Goal: Transaction & Acquisition: Obtain resource

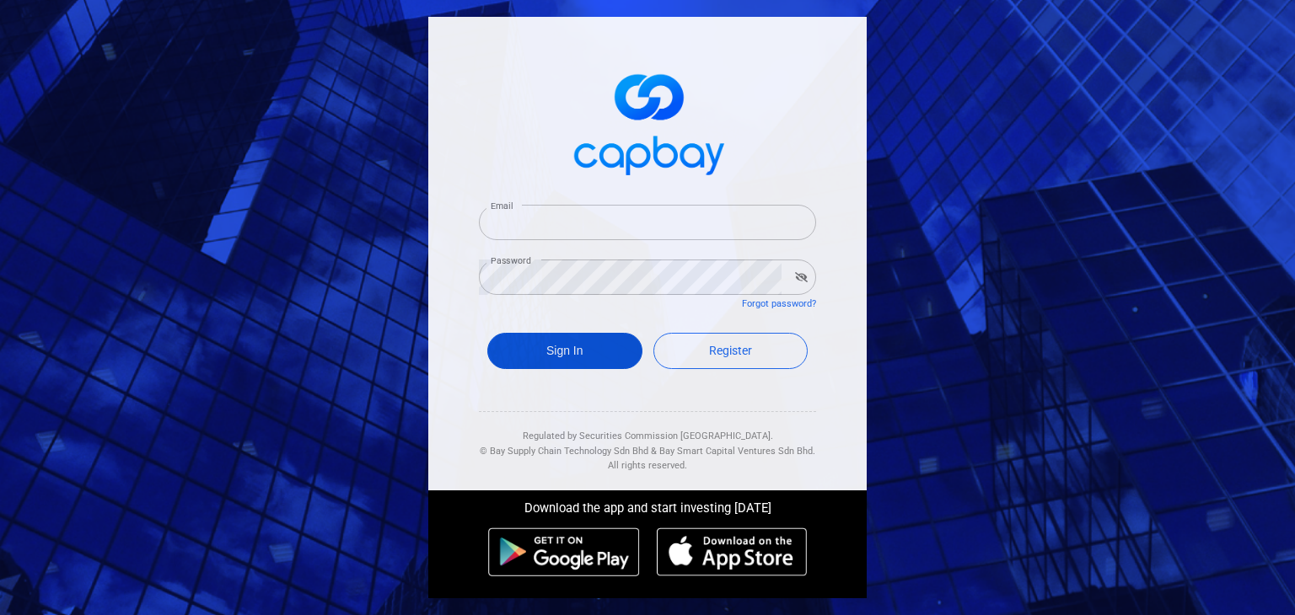
type input "[EMAIL_ADDRESS][DOMAIN_NAME]"
click at [583, 347] on button "Sign In" at bounding box center [564, 351] width 155 height 36
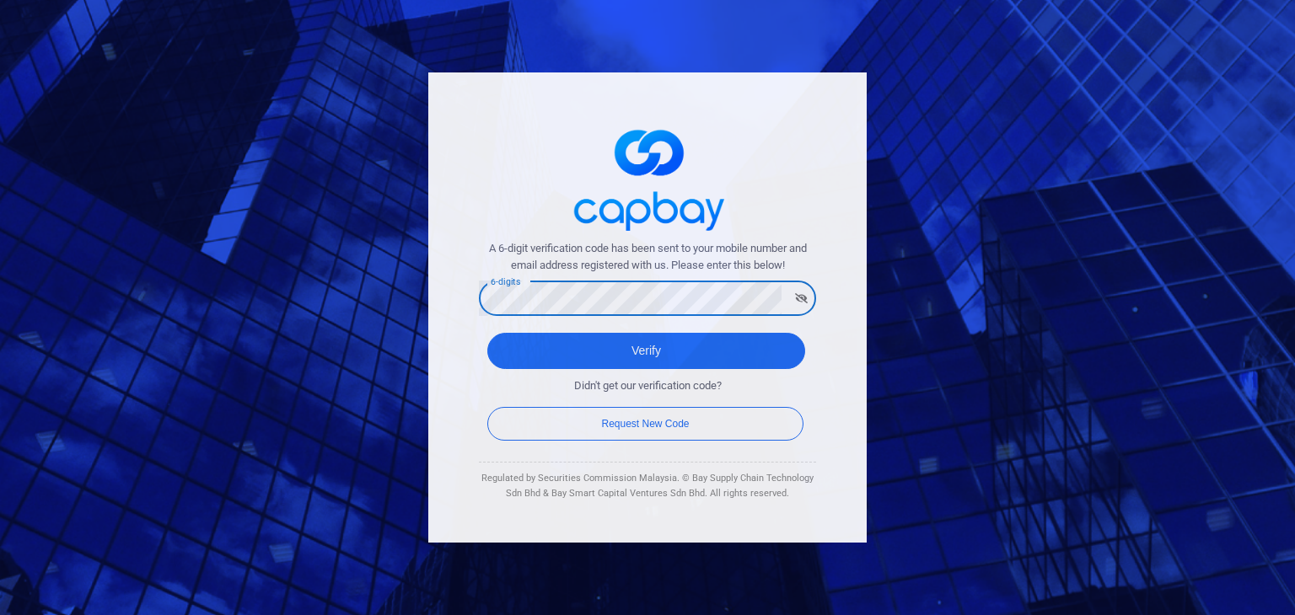
click at [487, 333] on button "Verify" at bounding box center [646, 351] width 318 height 36
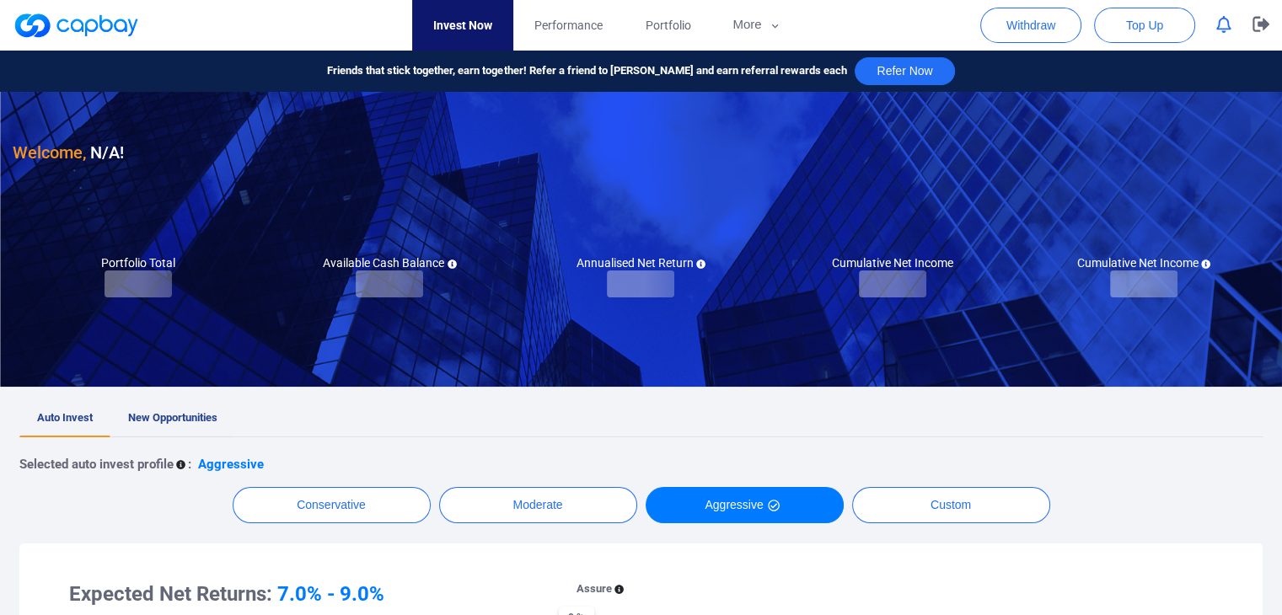
click at [167, 422] on span "New Opportunities" at bounding box center [172, 417] width 89 height 13
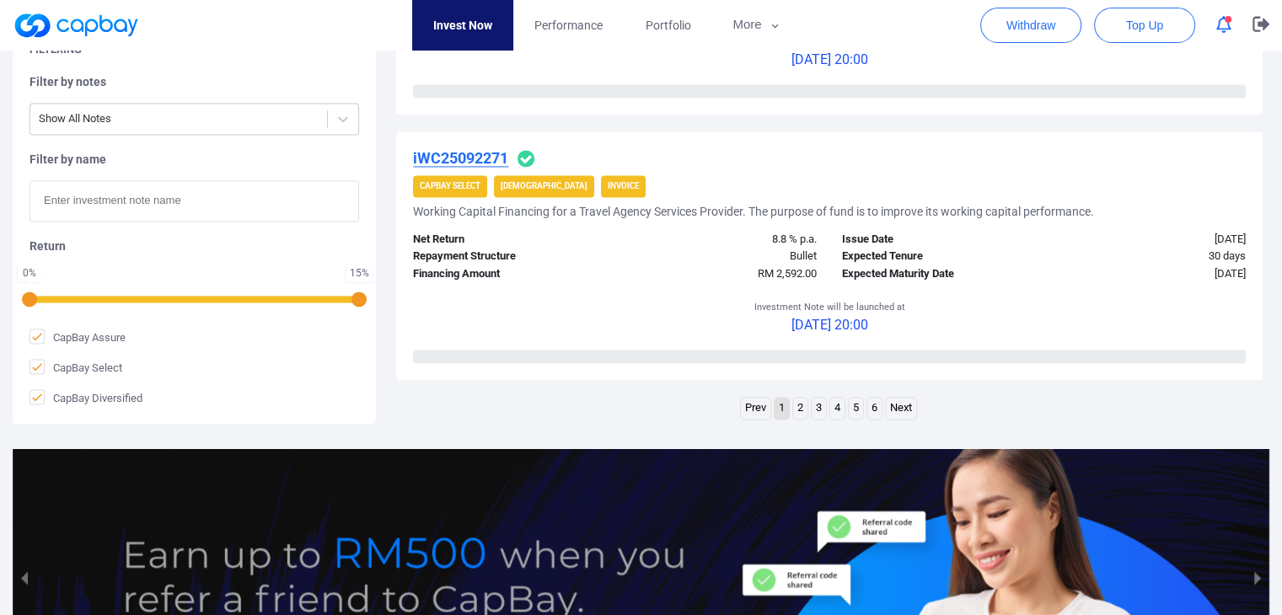
scroll to position [2698, 0]
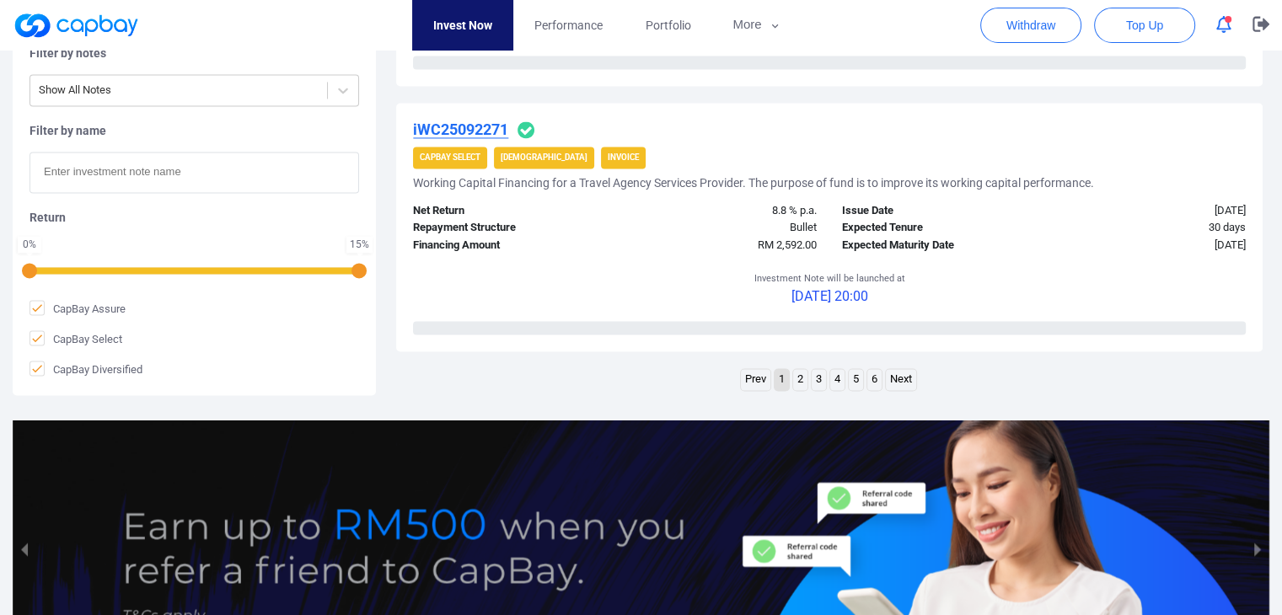
click at [904, 382] on link "Next" at bounding box center [901, 379] width 30 height 21
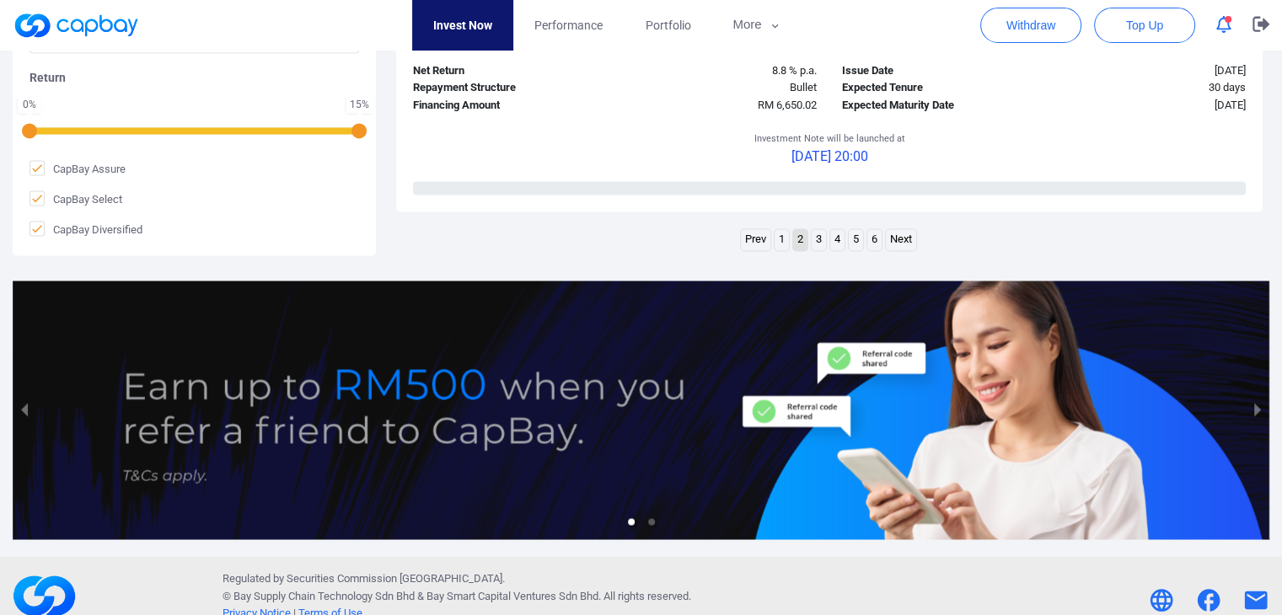
scroll to position [2857, 0]
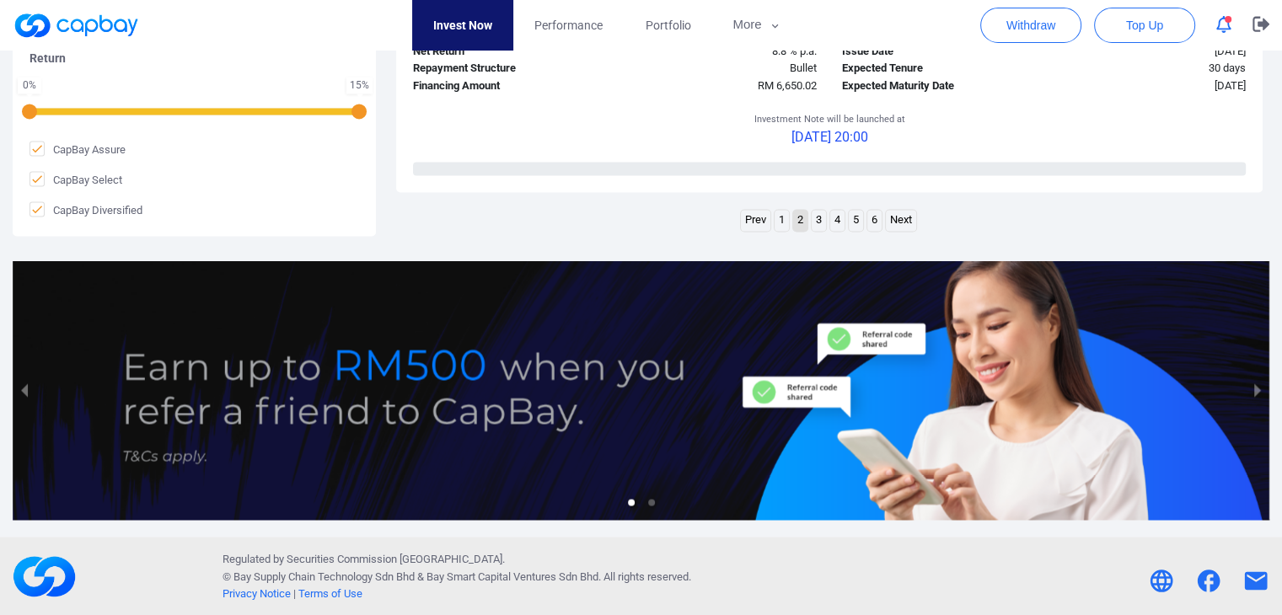
click at [899, 217] on link "Next" at bounding box center [901, 220] width 30 height 21
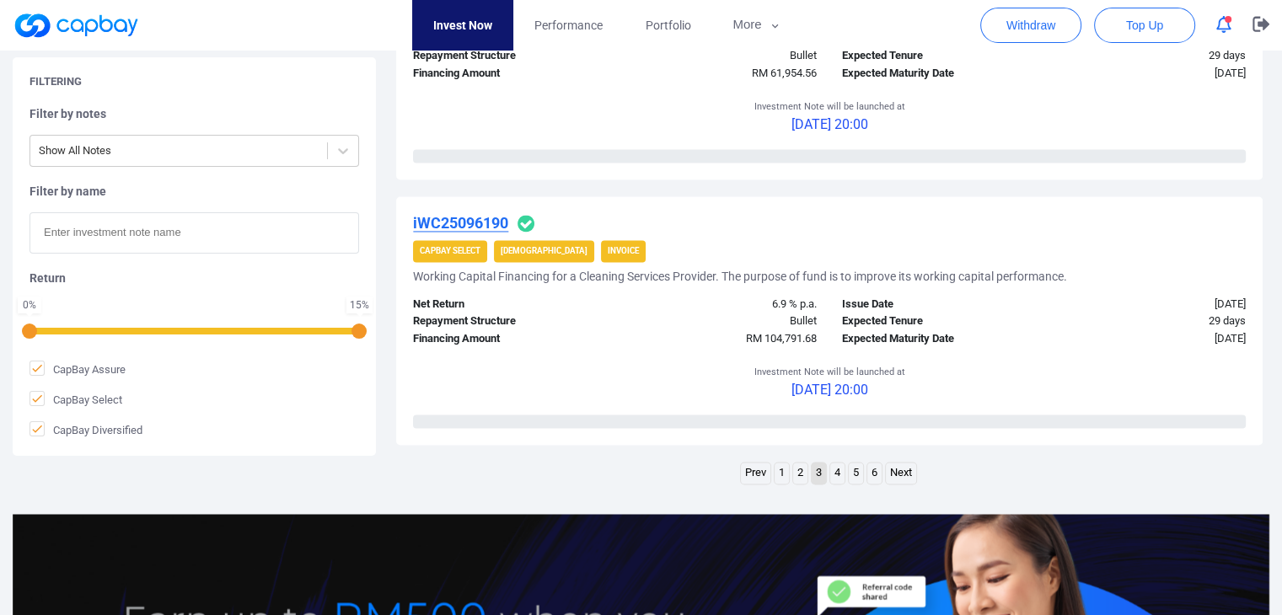
scroll to position [2644, 0]
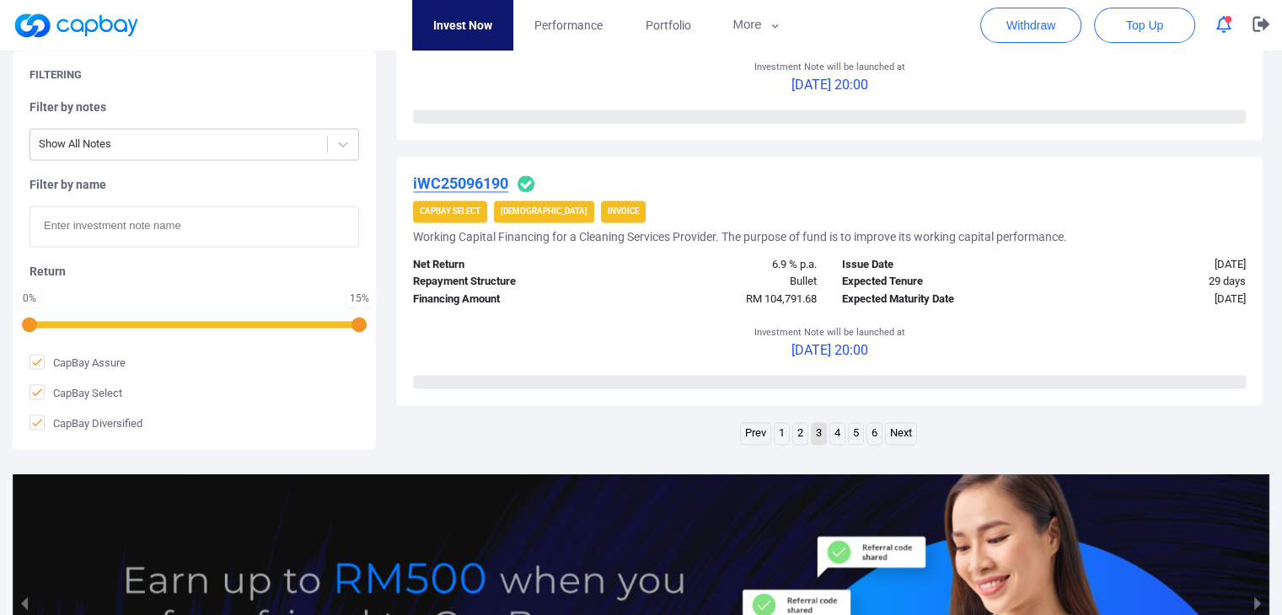
click at [904, 429] on link "Next" at bounding box center [901, 433] width 30 height 21
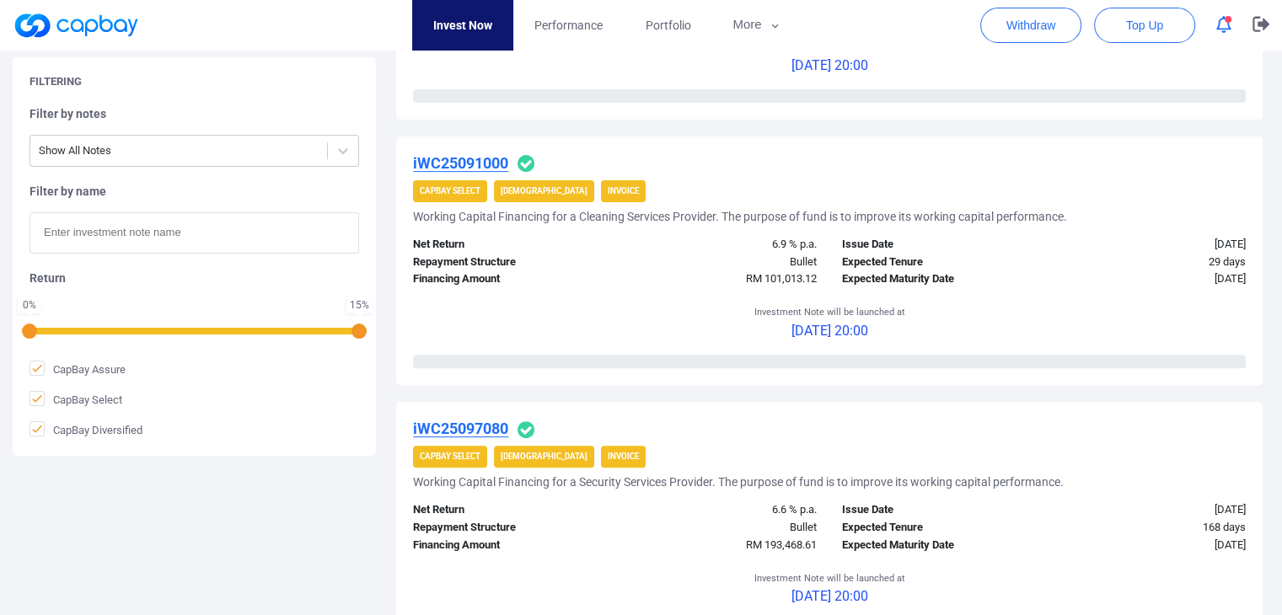
scroll to position [536, 0]
click at [489, 423] on u "iWC25097080" at bounding box center [460, 430] width 95 height 18
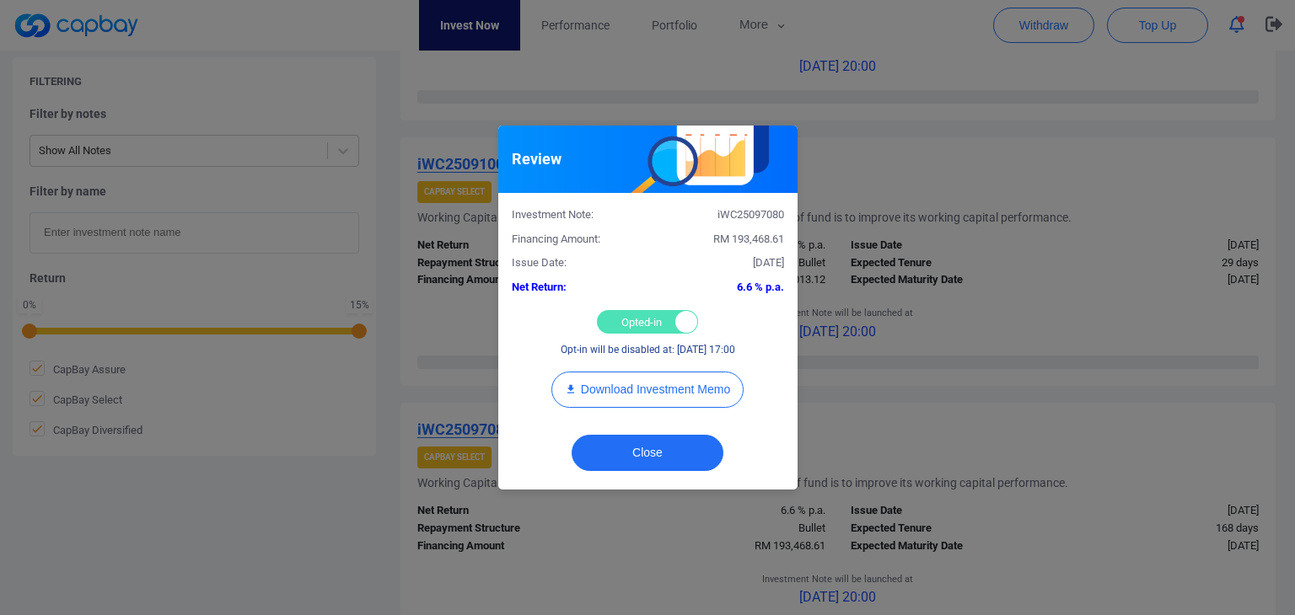
click at [620, 319] on div "Opted-in Opted-out" at bounding box center [647, 322] width 101 height 24
checkbox input "false"
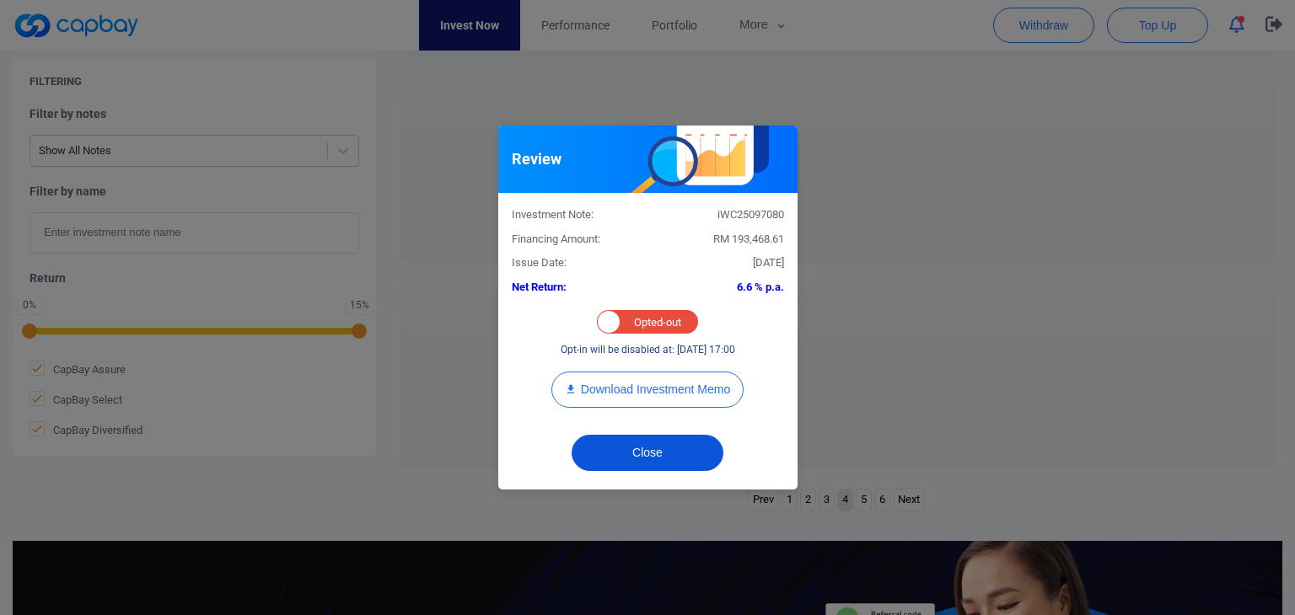
click at [639, 450] on button "Close" at bounding box center [648, 453] width 152 height 36
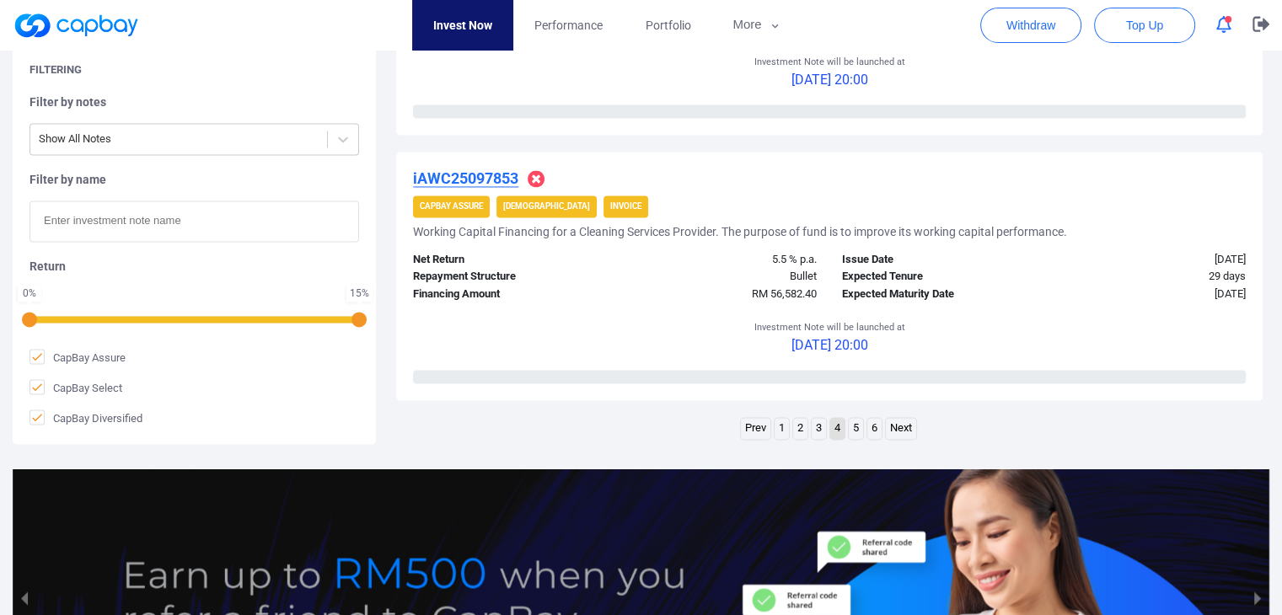
scroll to position [2728, 0]
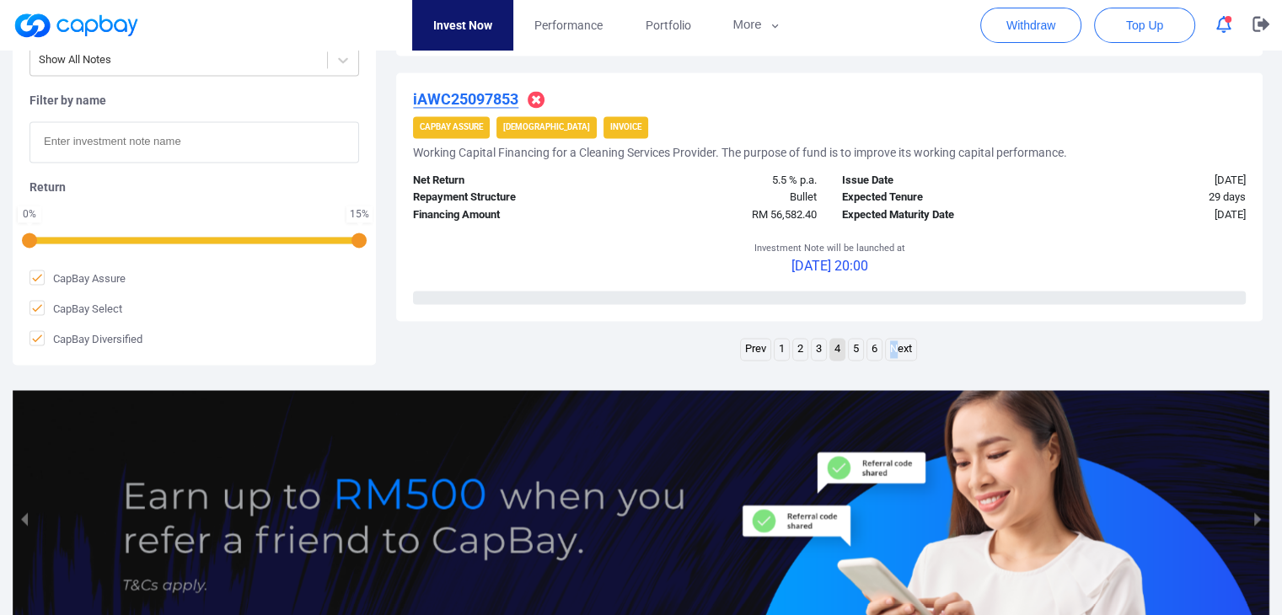
click at [894, 340] on link "Next" at bounding box center [901, 349] width 30 height 21
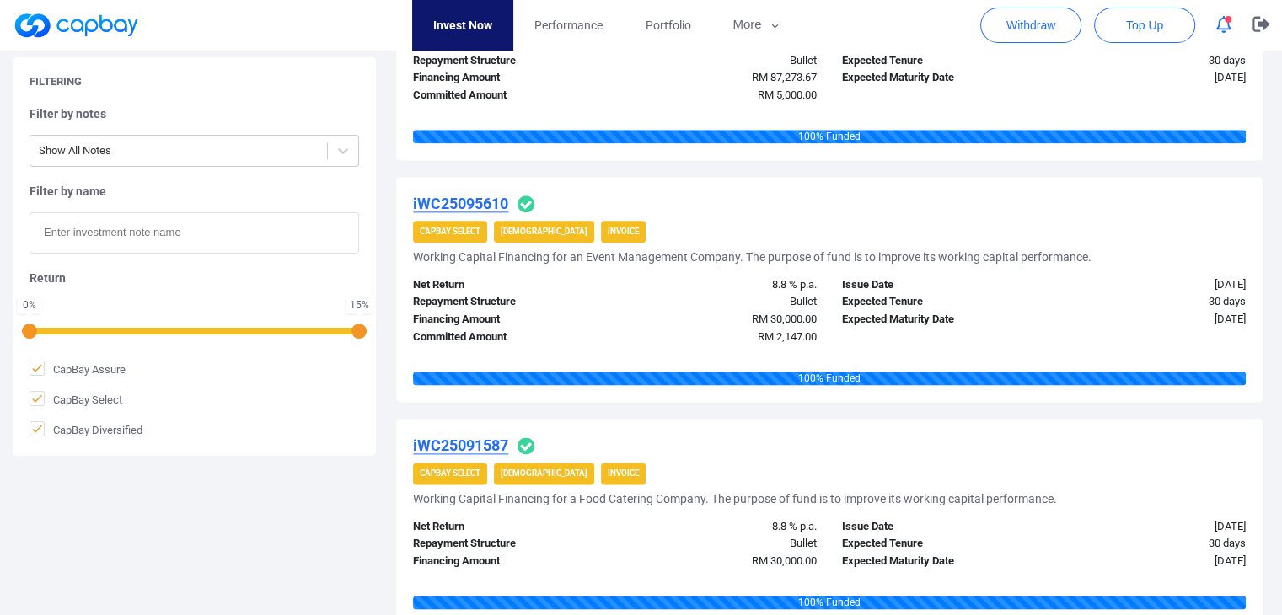
scroll to position [2276, 0]
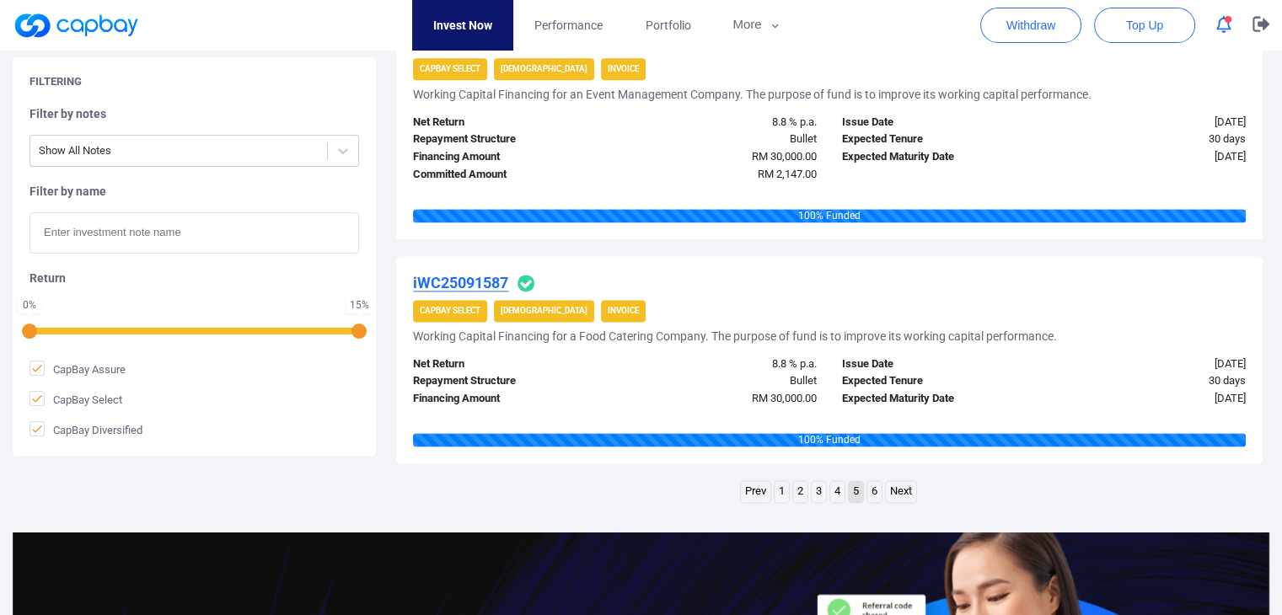
click at [910, 489] on link "Next" at bounding box center [901, 491] width 30 height 21
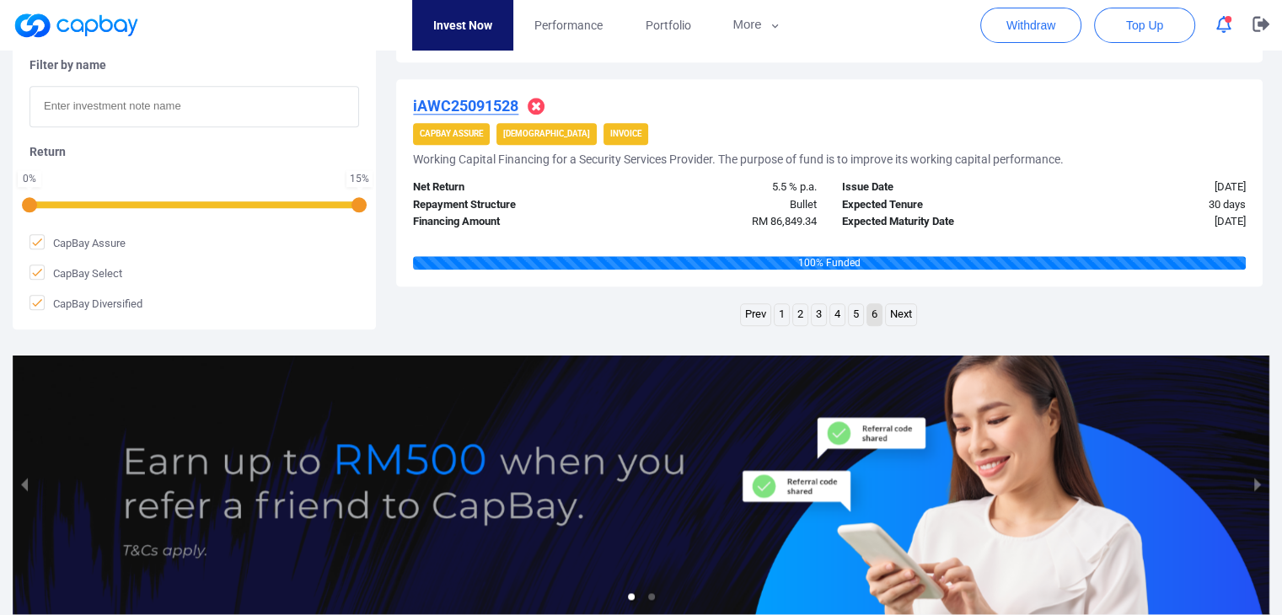
scroll to position [2064, 0]
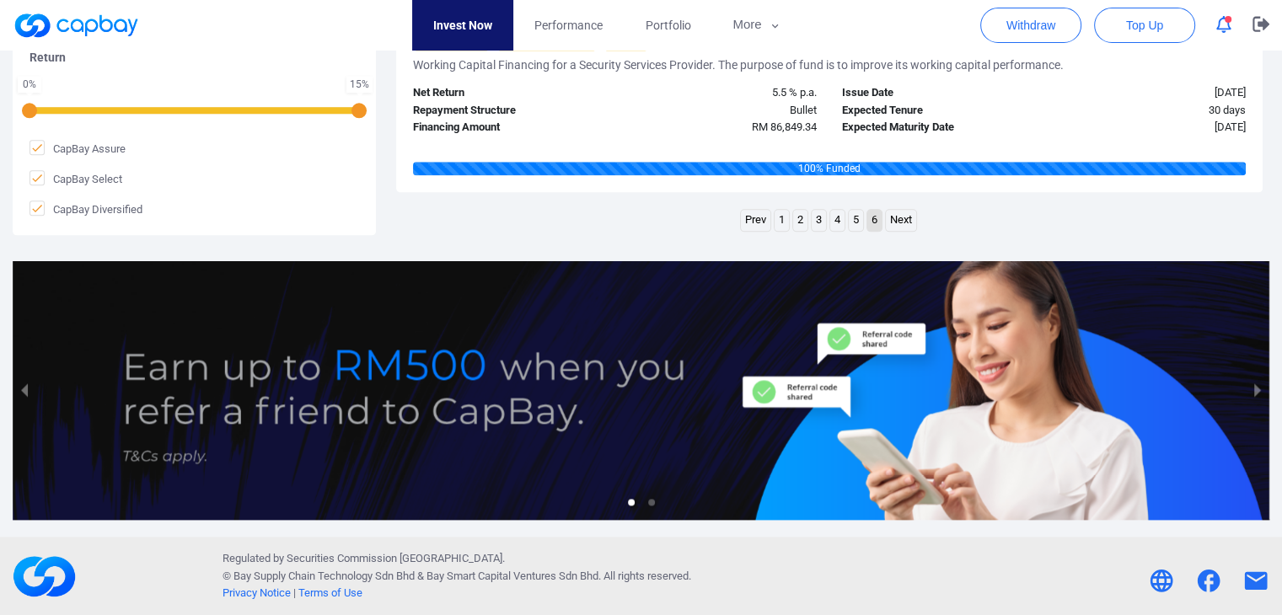
click at [776, 215] on link "1" at bounding box center [782, 220] width 14 height 21
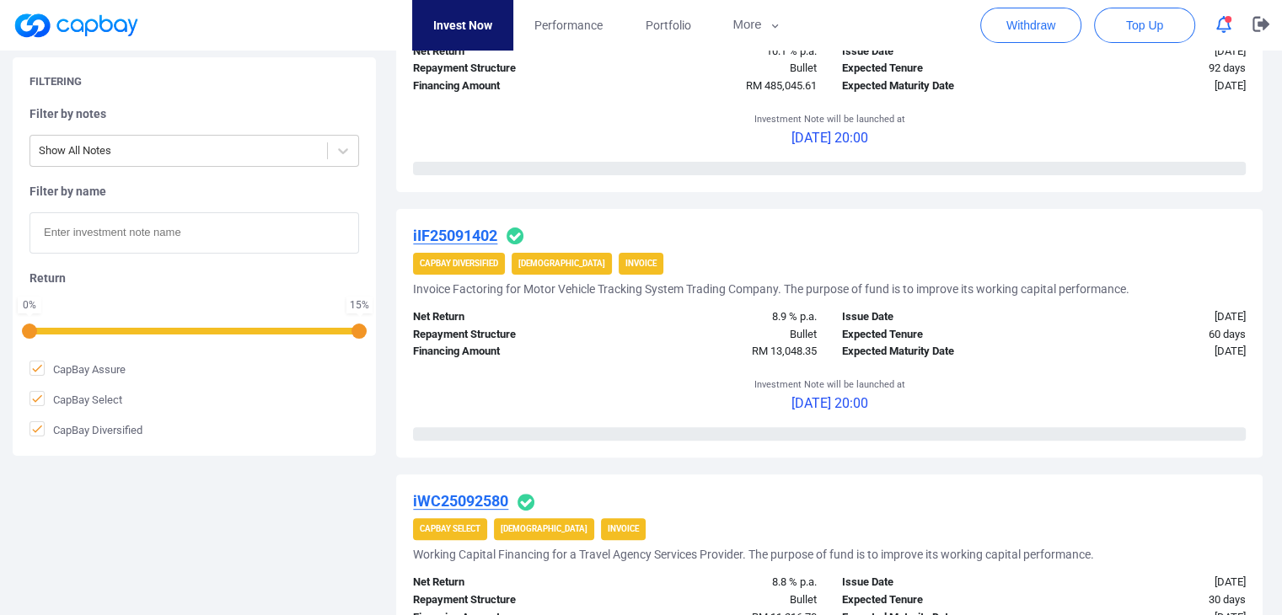
scroll to position [226, 0]
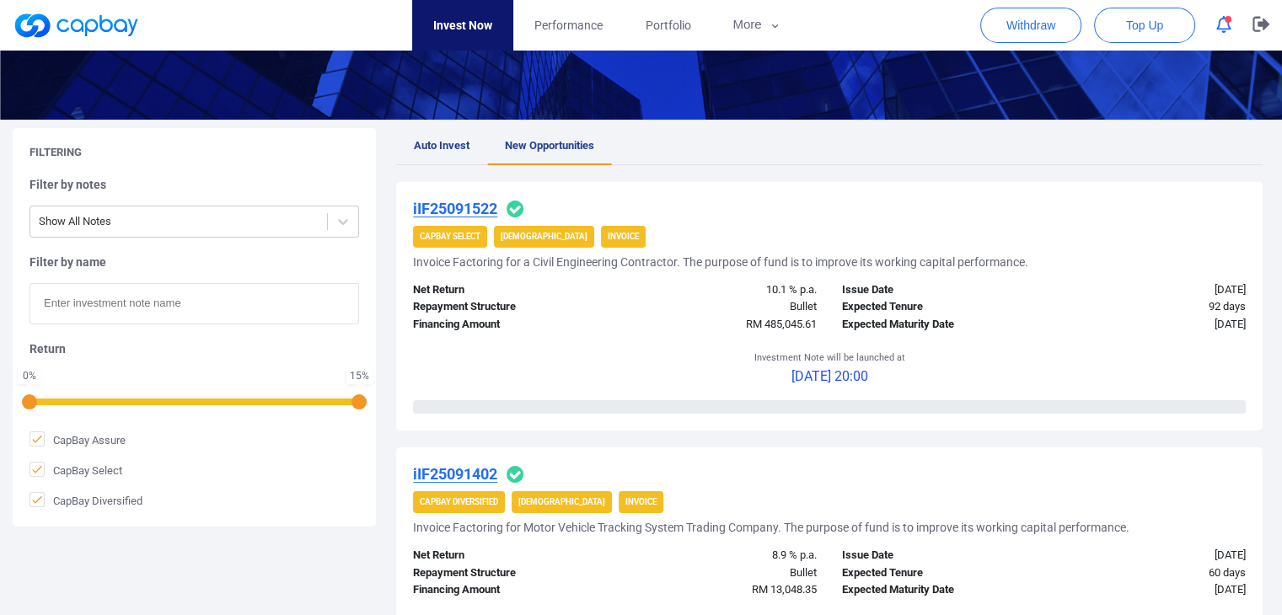
click at [485, 204] on u "iIF25091522" at bounding box center [455, 209] width 84 height 18
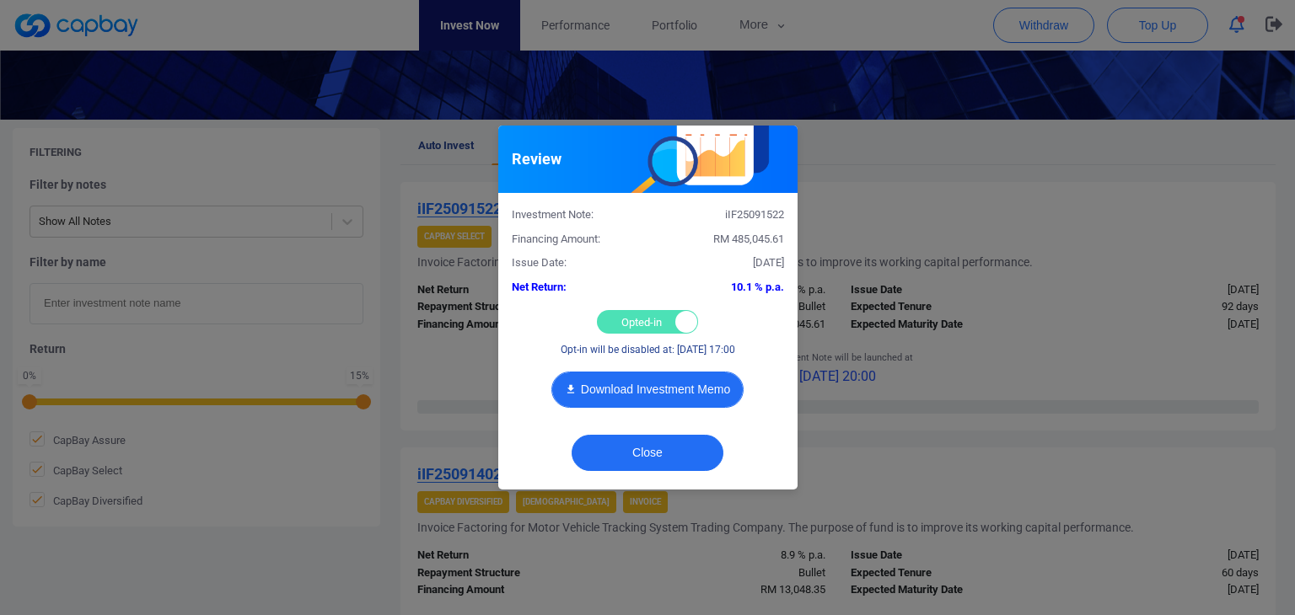
click at [635, 402] on button "Download Investment Memo" at bounding box center [647, 390] width 192 height 36
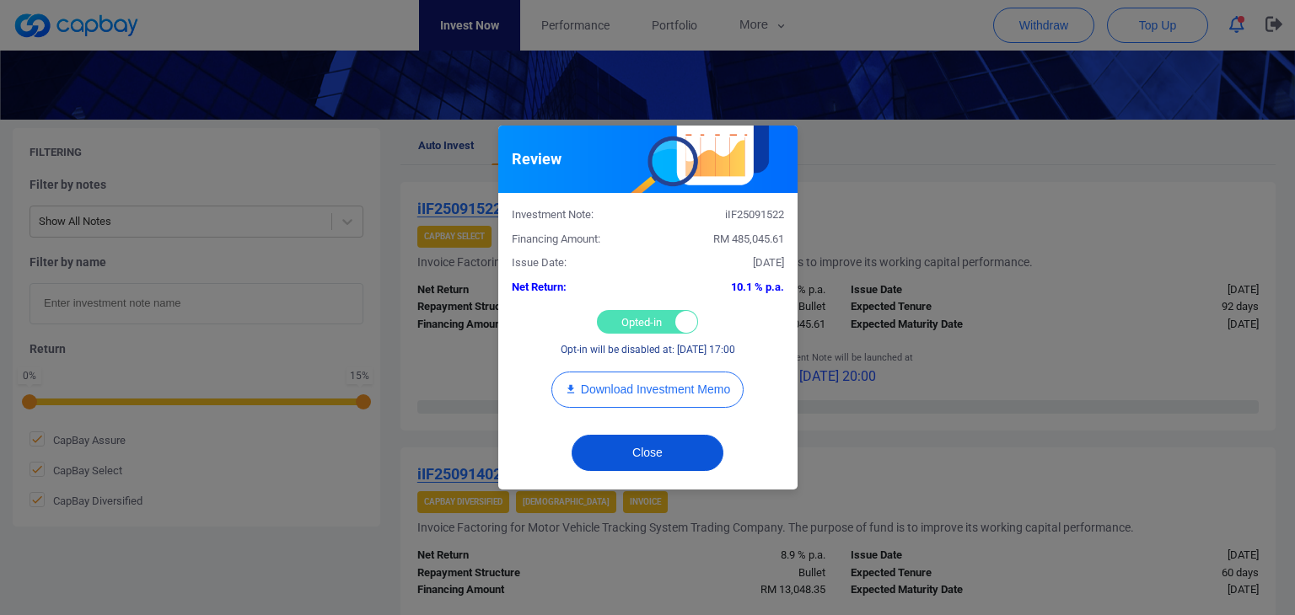
click at [693, 438] on button "Close" at bounding box center [648, 453] width 152 height 36
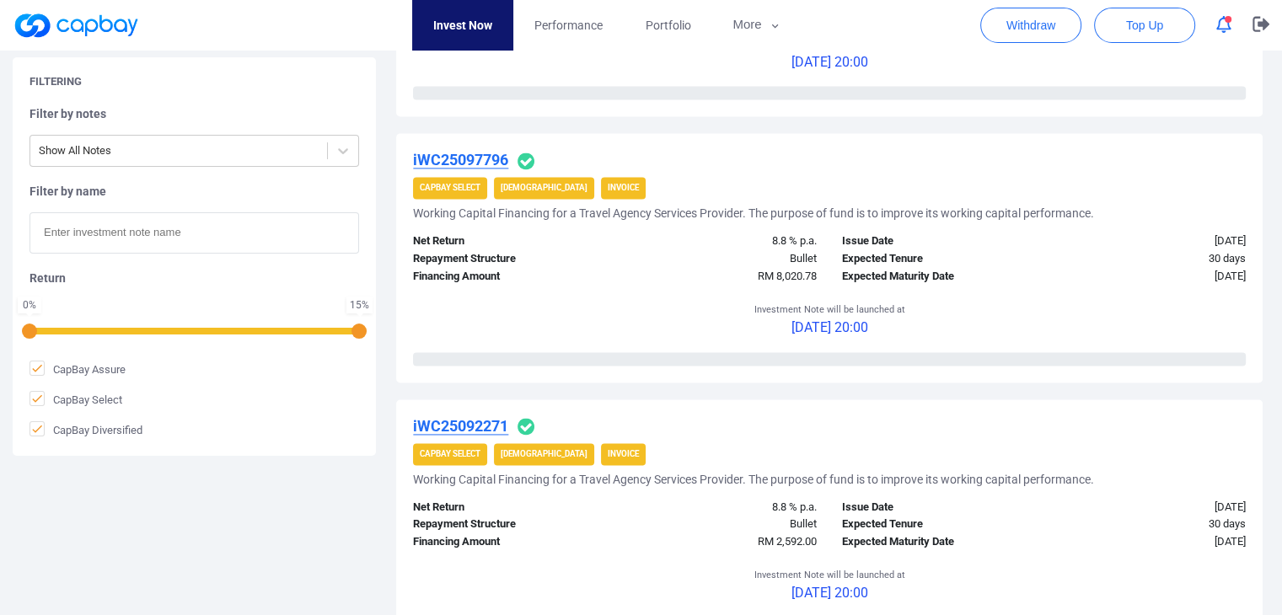
scroll to position [2586, 0]
